Goal: Information Seeking & Learning: Check status

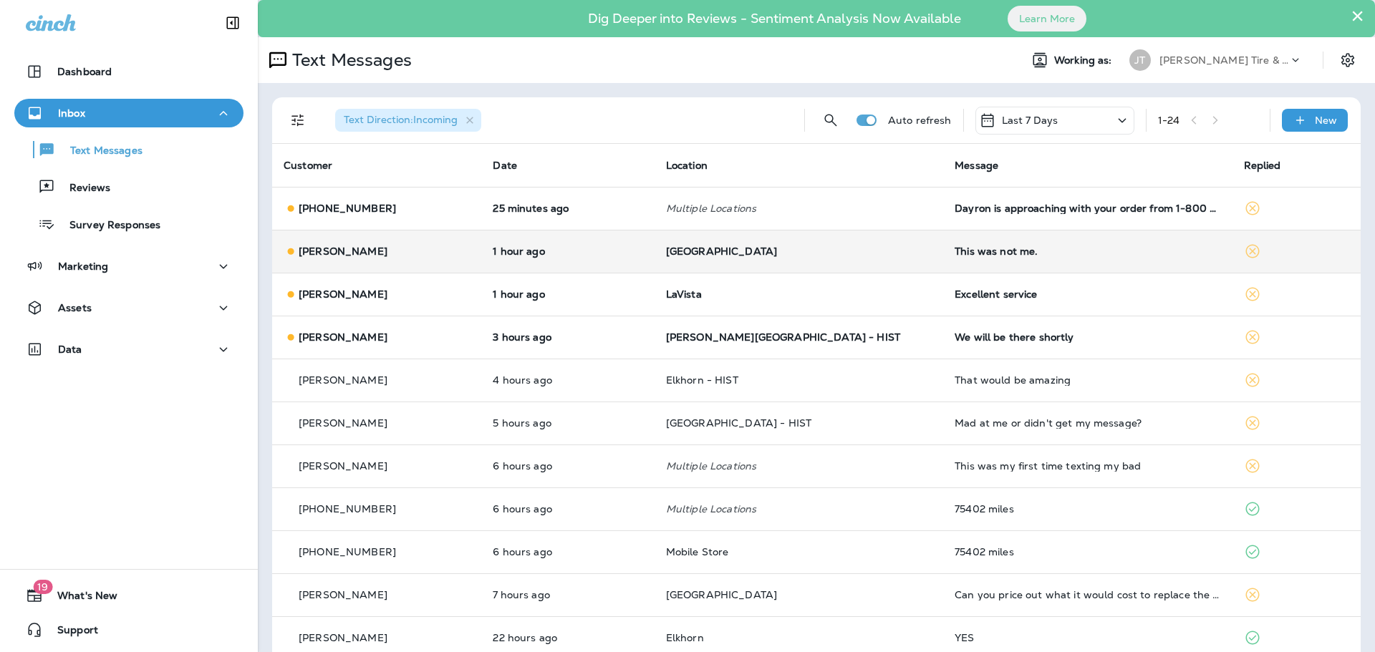
click at [449, 246] on div "[PERSON_NAME]" at bounding box center [377, 251] width 186 height 15
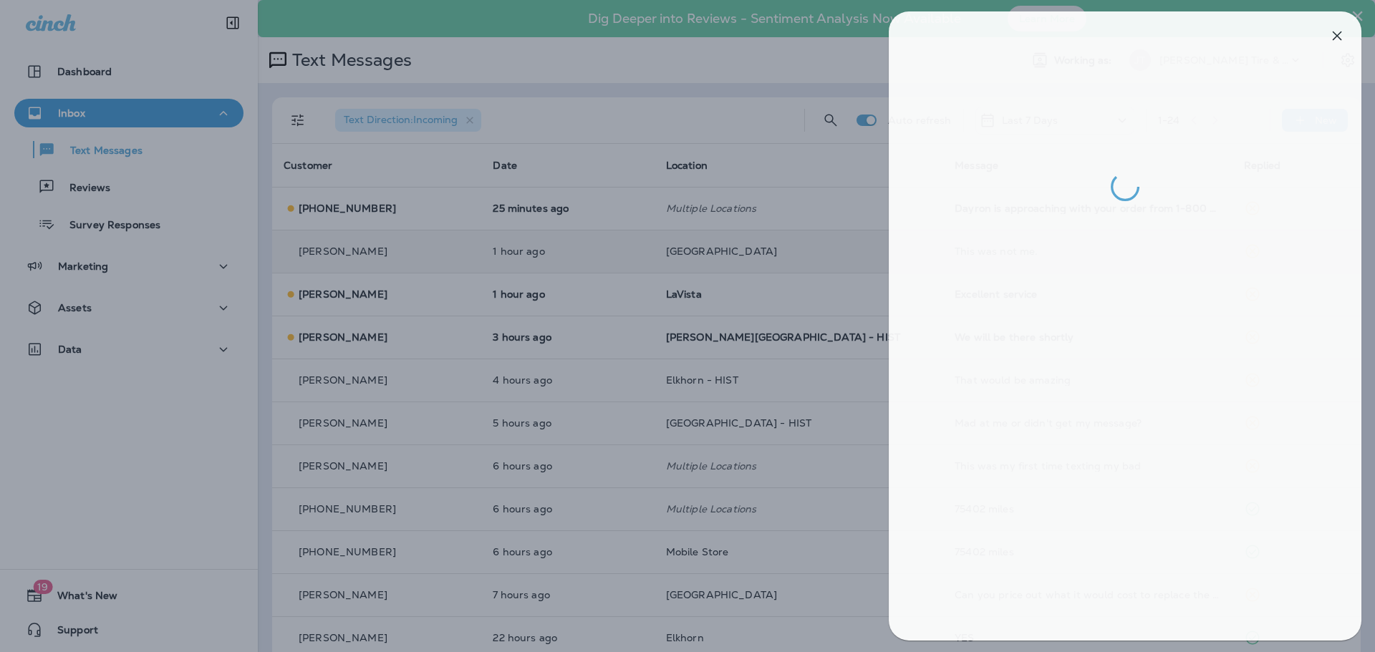
click at [591, 266] on div at bounding box center [692, 326] width 1375 height 652
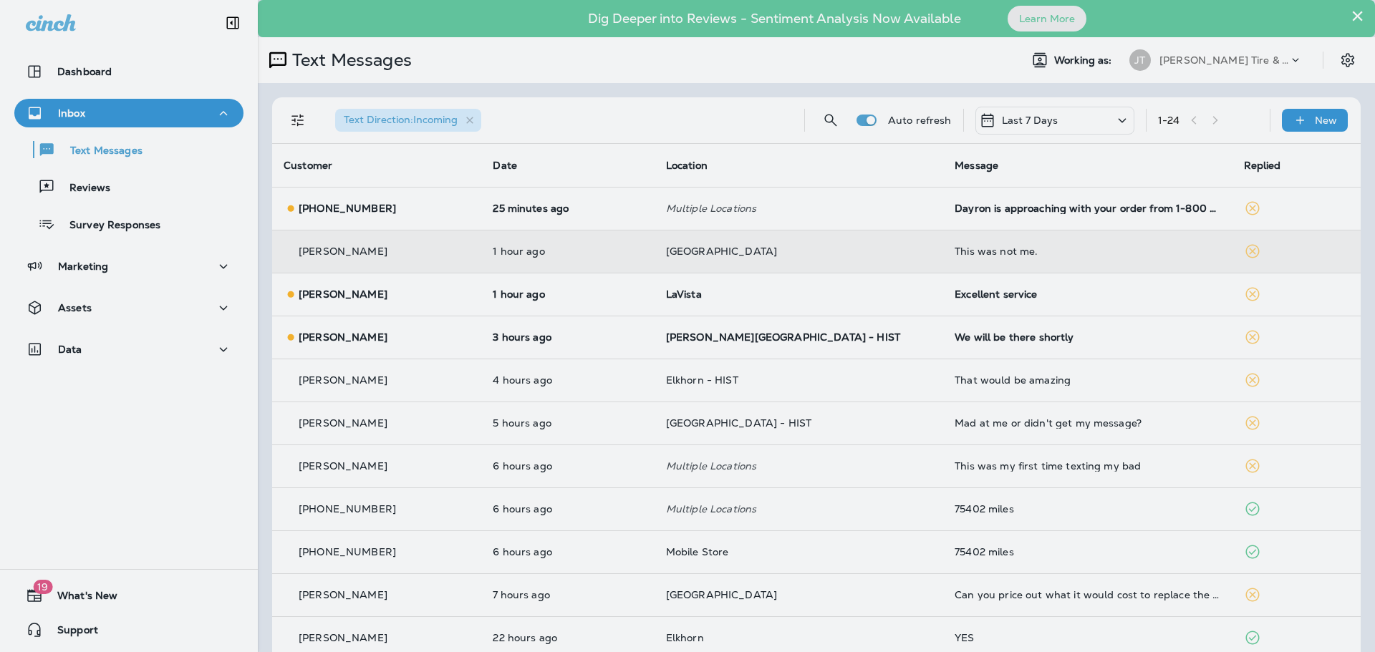
click at [591, 286] on div at bounding box center [764, 326] width 1375 height 652
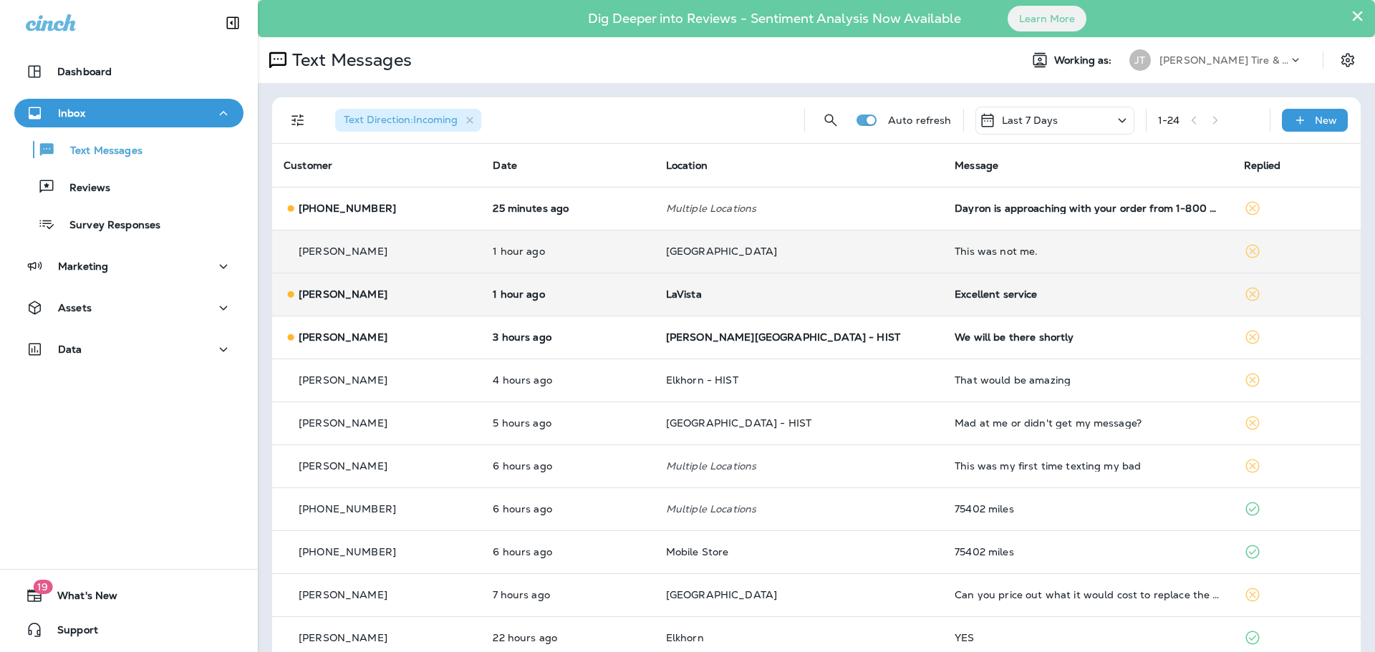
click at [610, 296] on p "1 hour ago" at bounding box center [568, 294] width 150 height 11
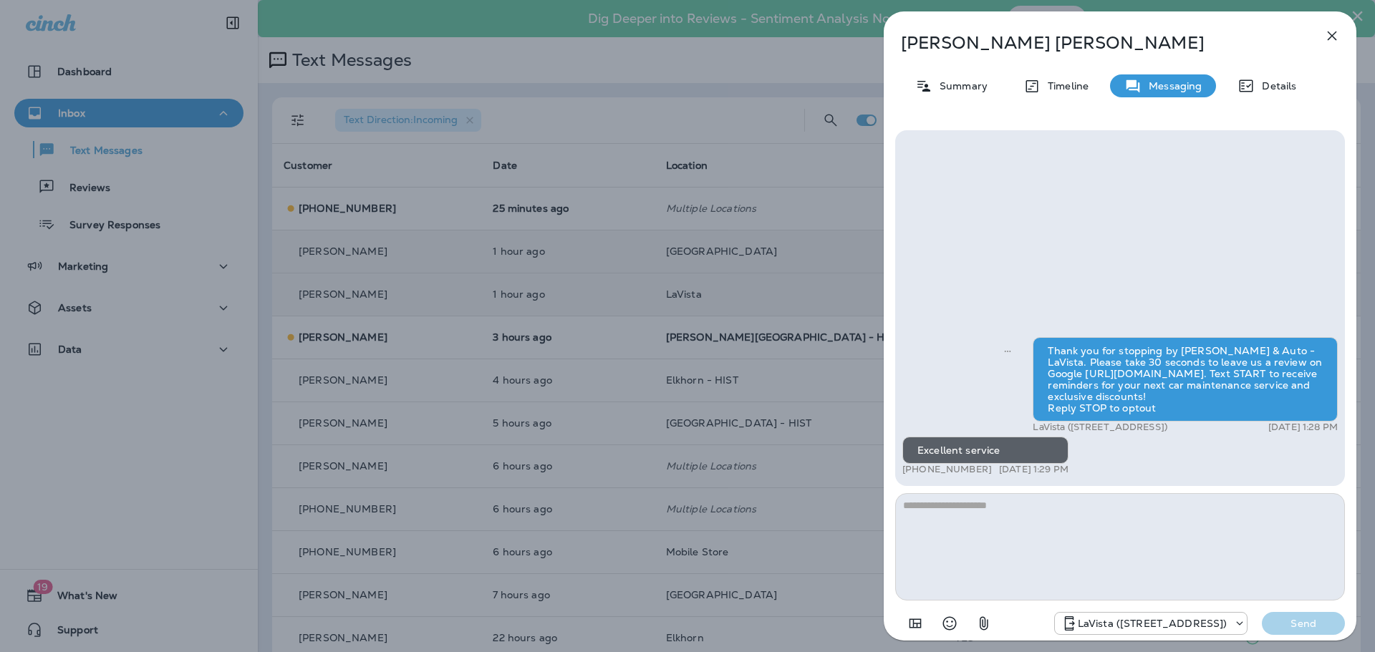
click at [1331, 29] on icon "button" at bounding box center [1331, 35] width 17 height 17
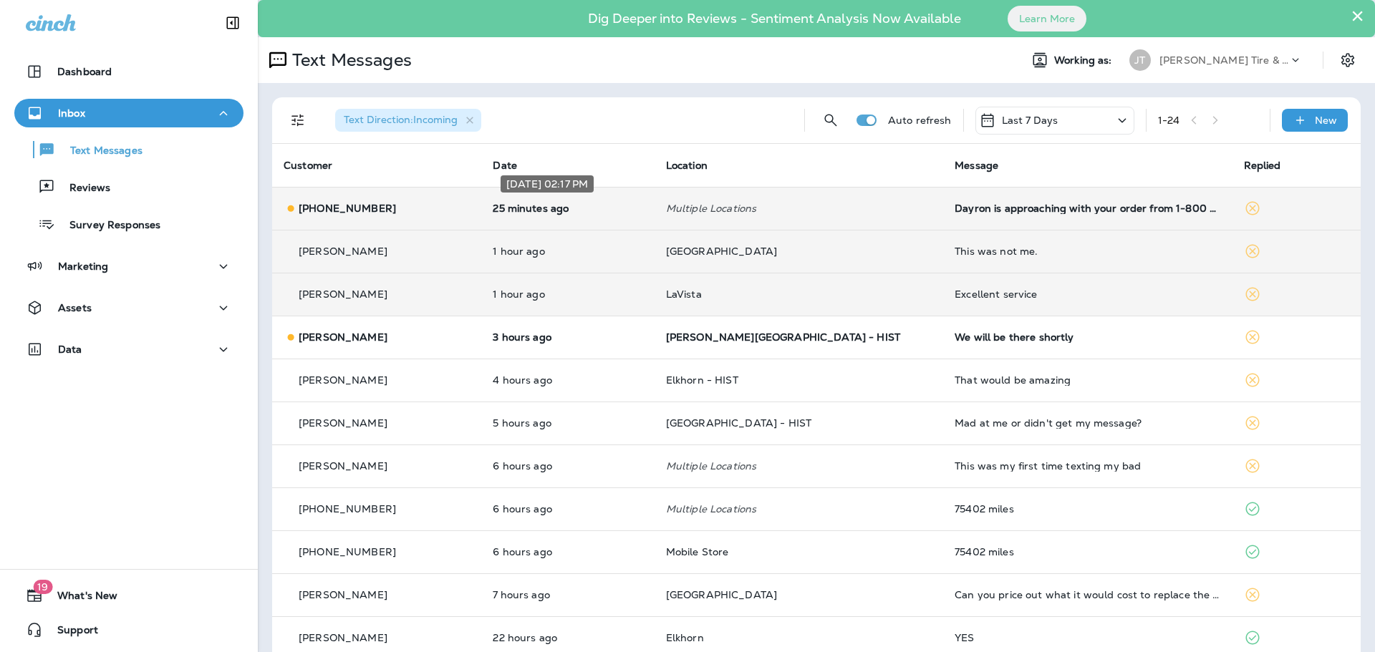
click at [589, 212] on p "25 minutes ago" at bounding box center [568, 208] width 150 height 11
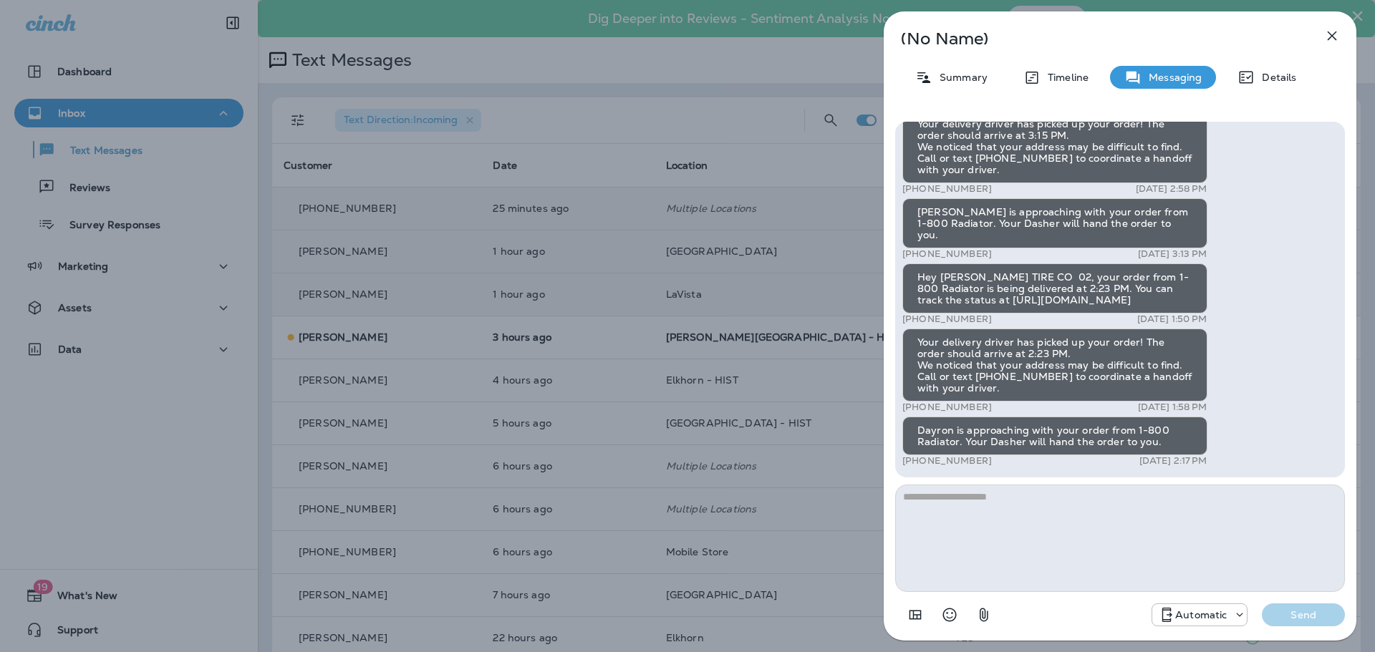
click at [1344, 32] on button "button" at bounding box center [1332, 35] width 29 height 29
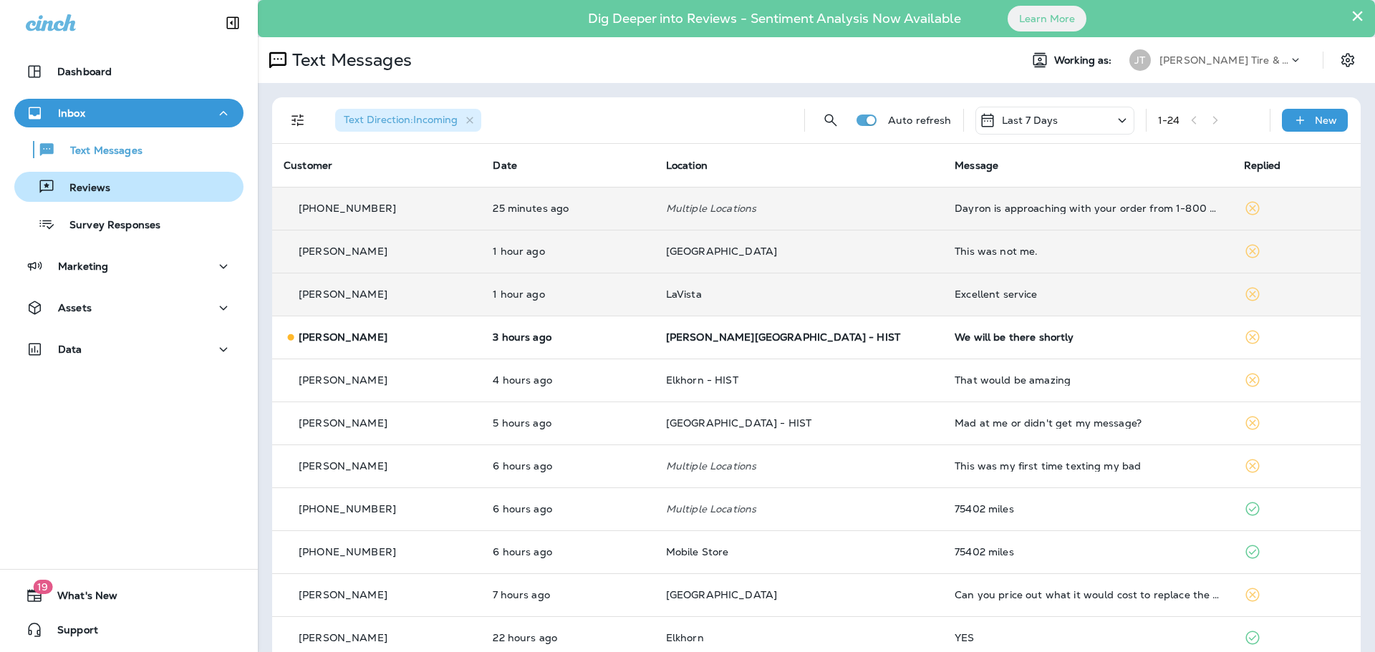
click at [146, 185] on div "Reviews" at bounding box center [129, 186] width 218 height 21
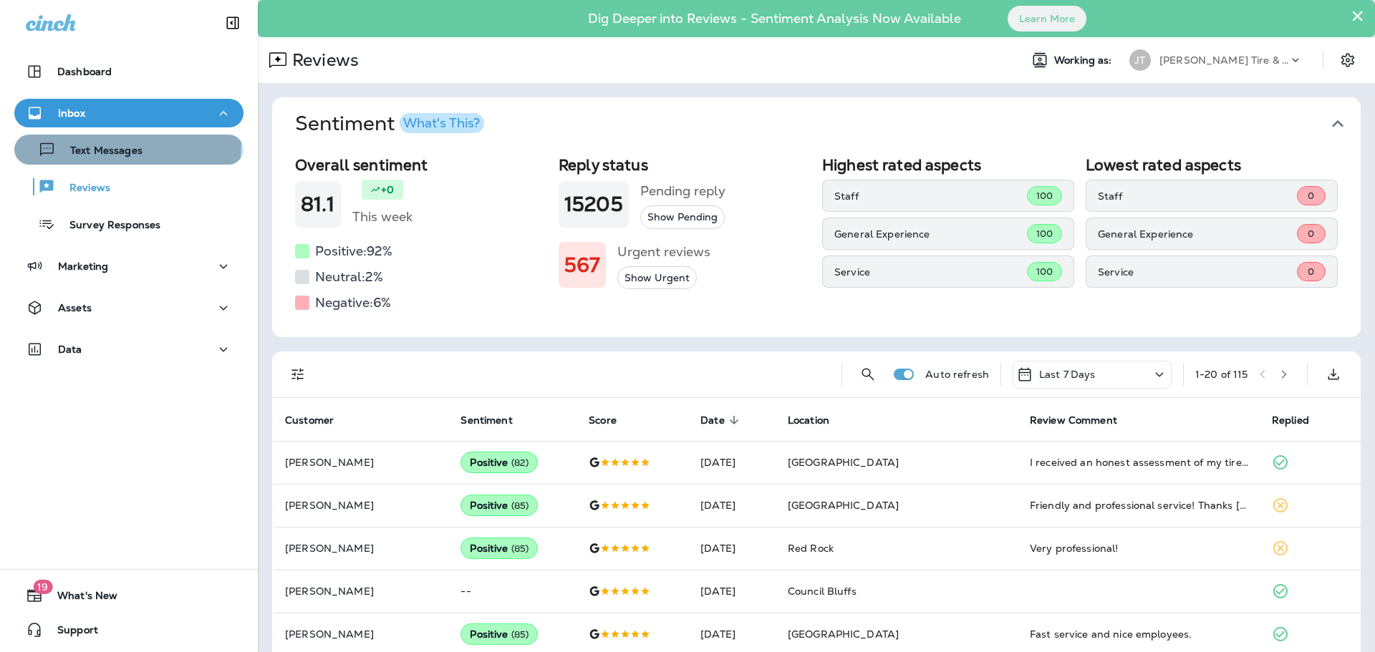
click at [127, 145] on p "Text Messages" at bounding box center [99, 152] width 87 height 14
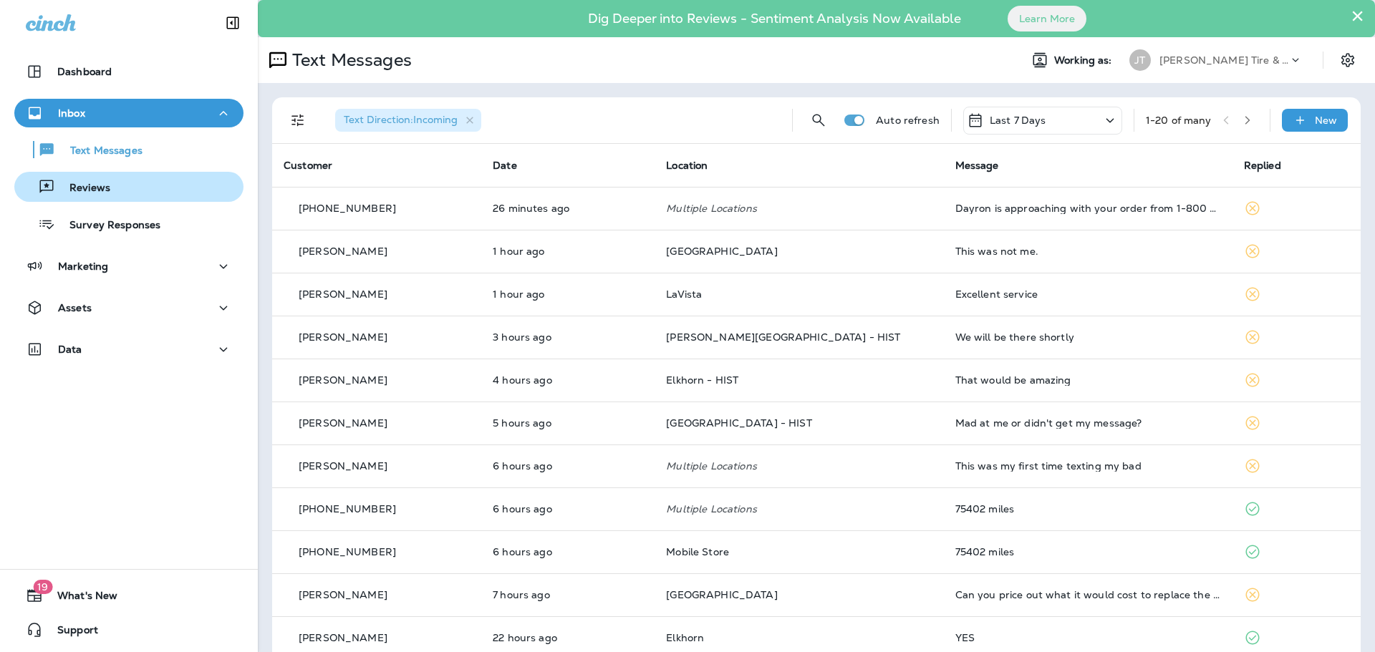
click at [140, 182] on div "Reviews" at bounding box center [129, 186] width 218 height 21
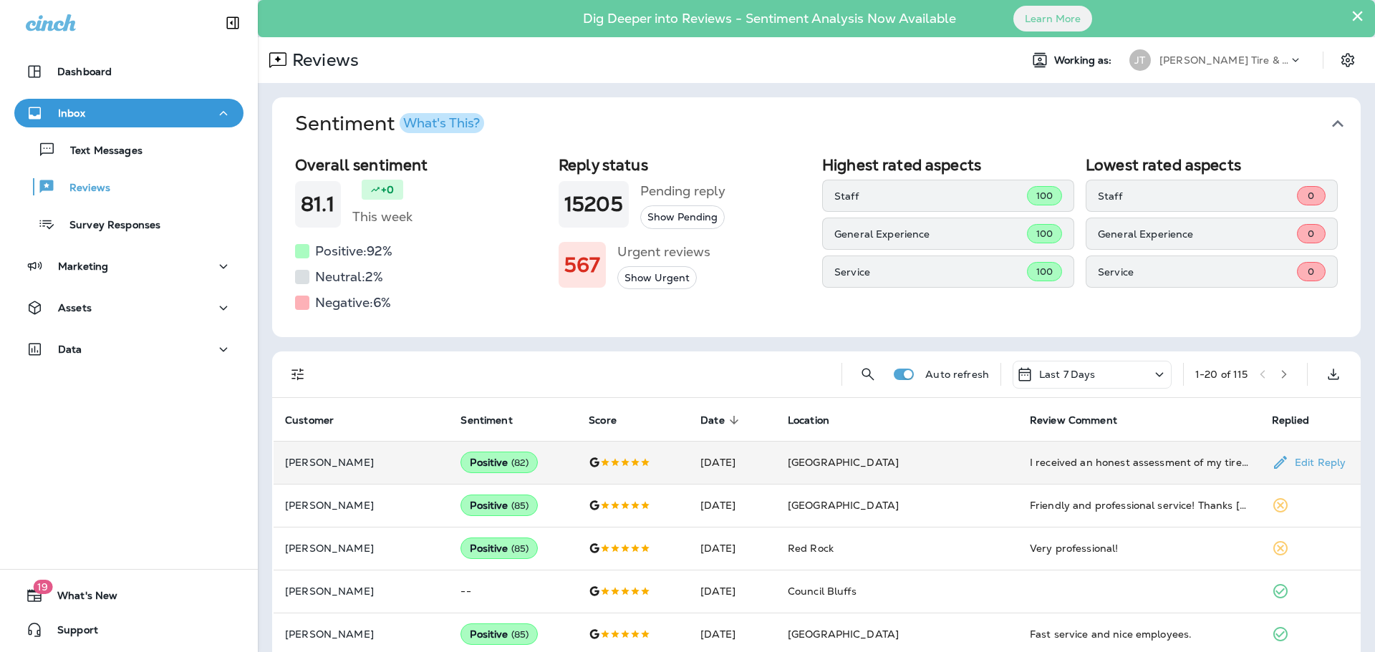
click at [1159, 470] on td "I received an honest assessment of my tire wear, courteous treatment and quick …" at bounding box center [1139, 462] width 242 height 43
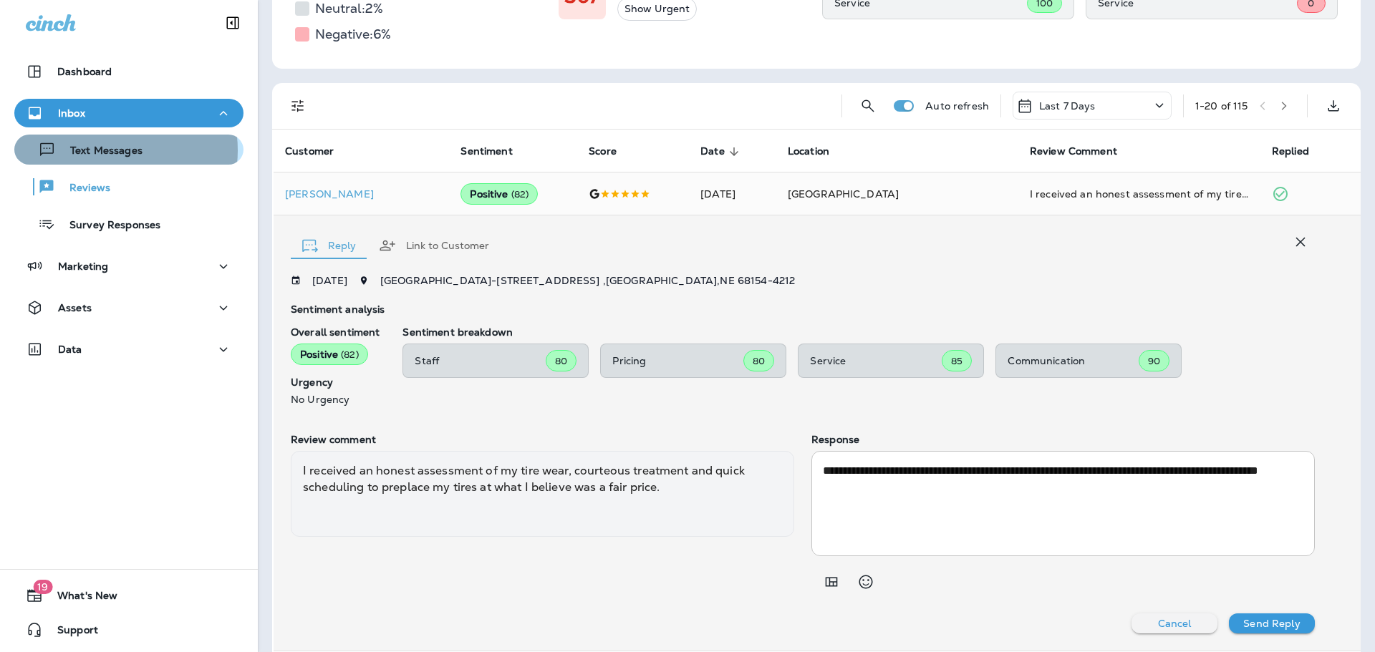
click at [103, 150] on p "Text Messages" at bounding box center [99, 152] width 87 height 14
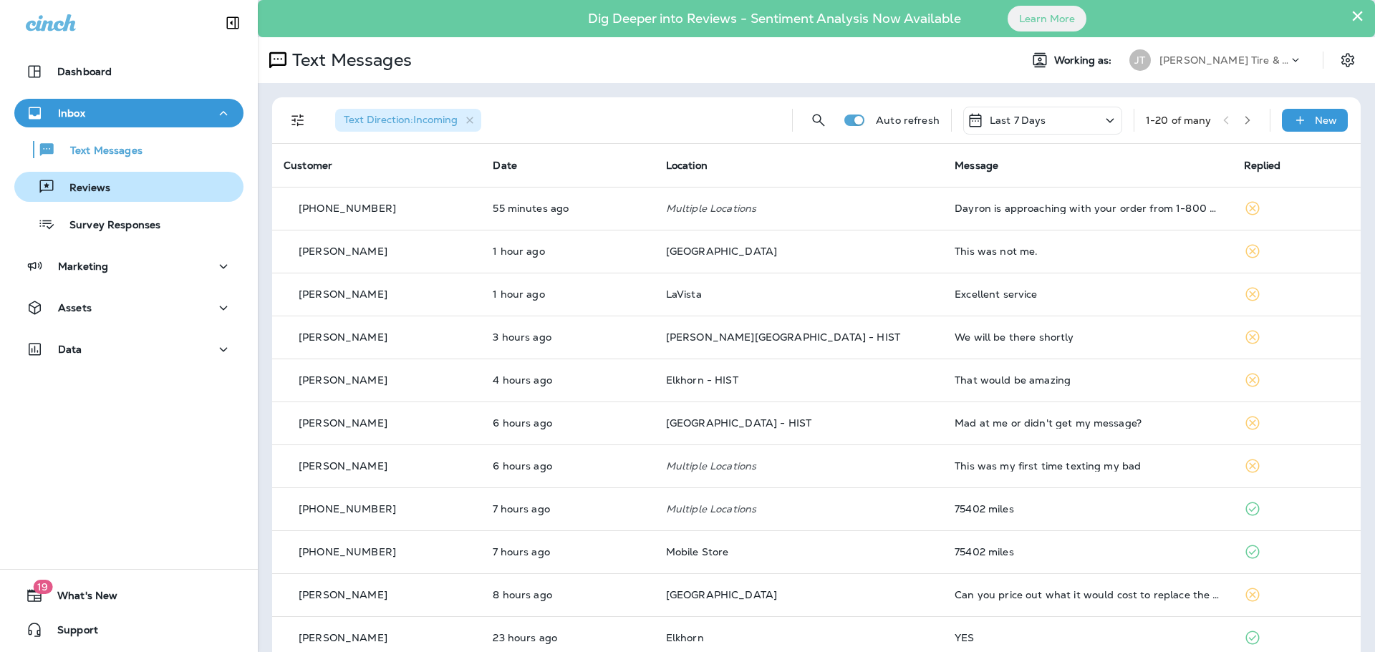
click at [93, 196] on div "Reviews" at bounding box center [65, 186] width 90 height 21
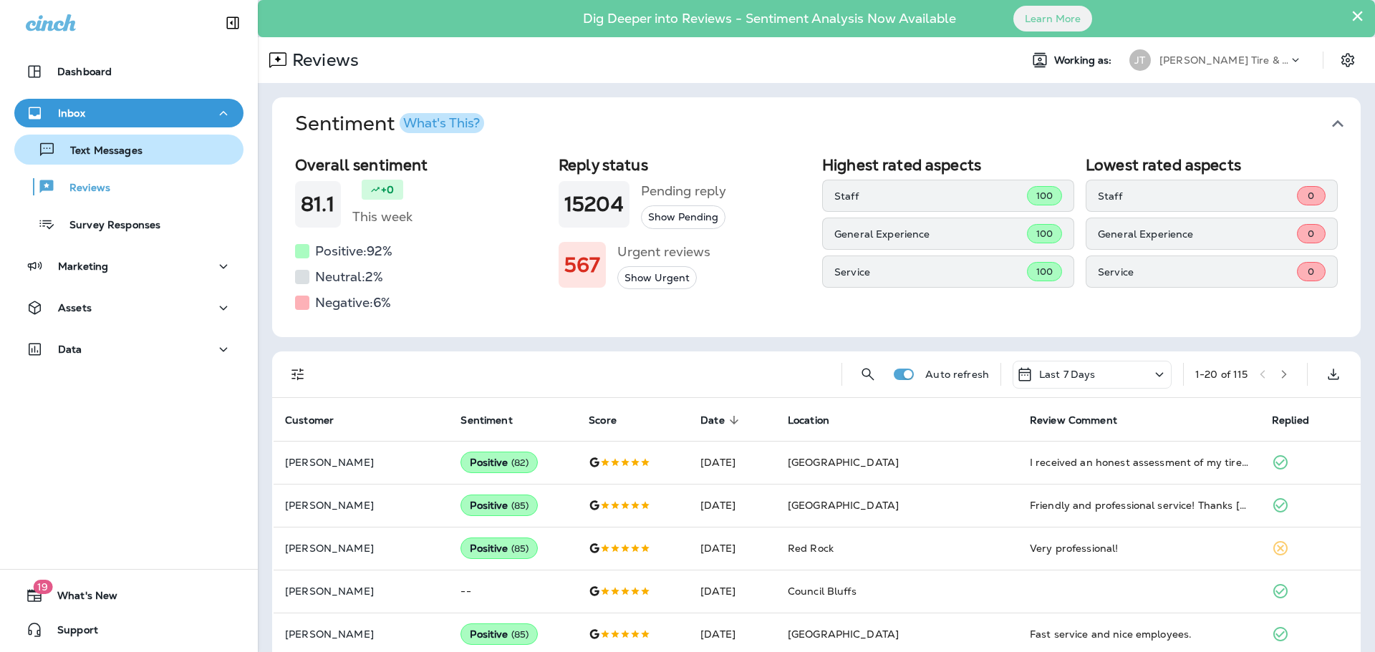
click at [130, 153] on p "Text Messages" at bounding box center [99, 152] width 87 height 14
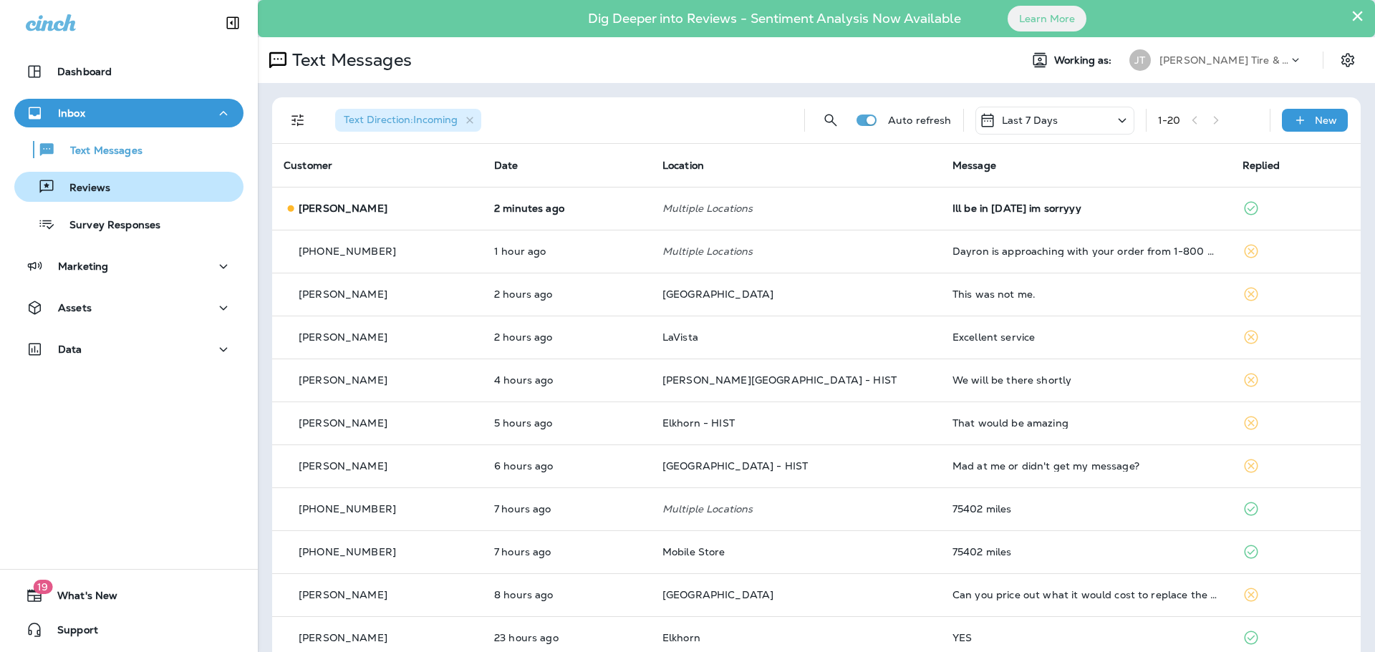
click at [109, 187] on div "Reviews" at bounding box center [129, 186] width 218 height 21
